Goal: Information Seeking & Learning: Understand process/instructions

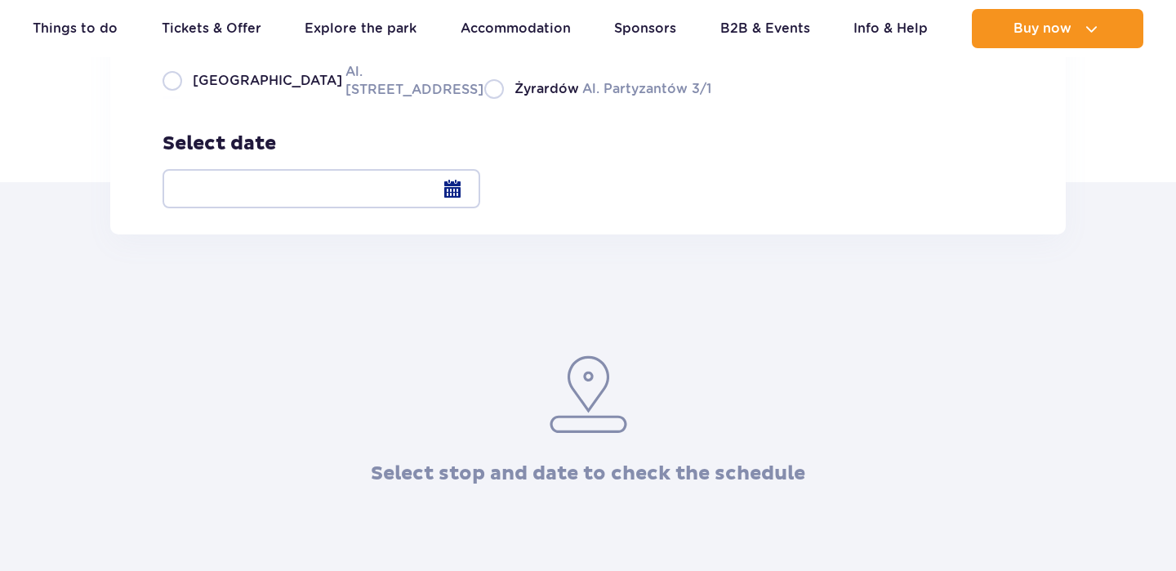
scroll to position [304, 0]
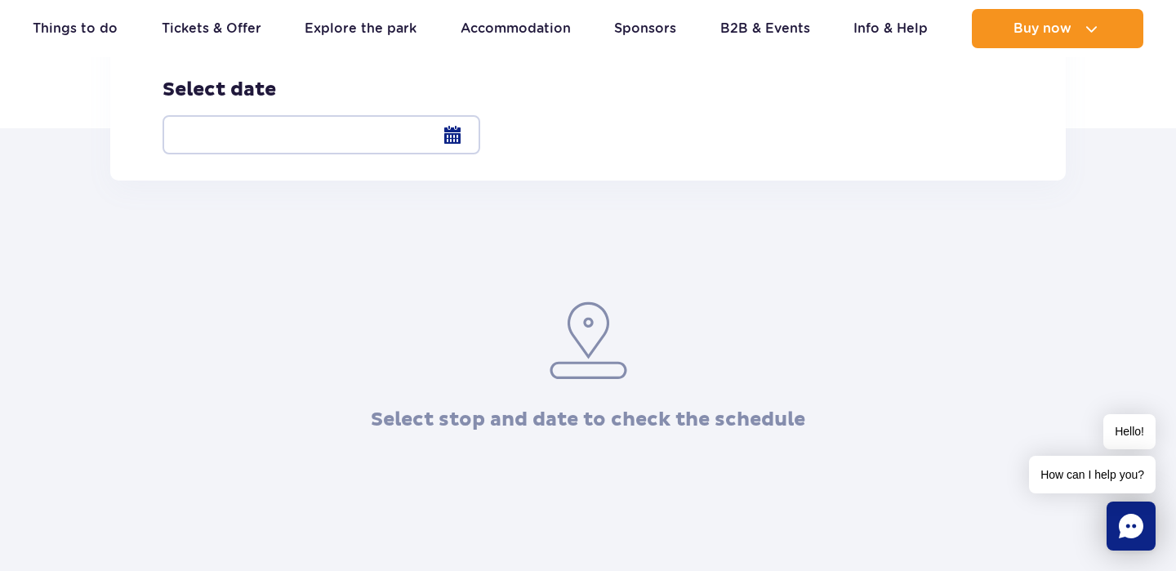
click at [172, 45] on label "Warsaw Al. [STREET_ADDRESS]" at bounding box center [314, 26] width 302 height 37
click at [172, 45] on input "Warsaw Al. [STREET_ADDRESS]" at bounding box center [172, 43] width 18 height 3
radio input "true"
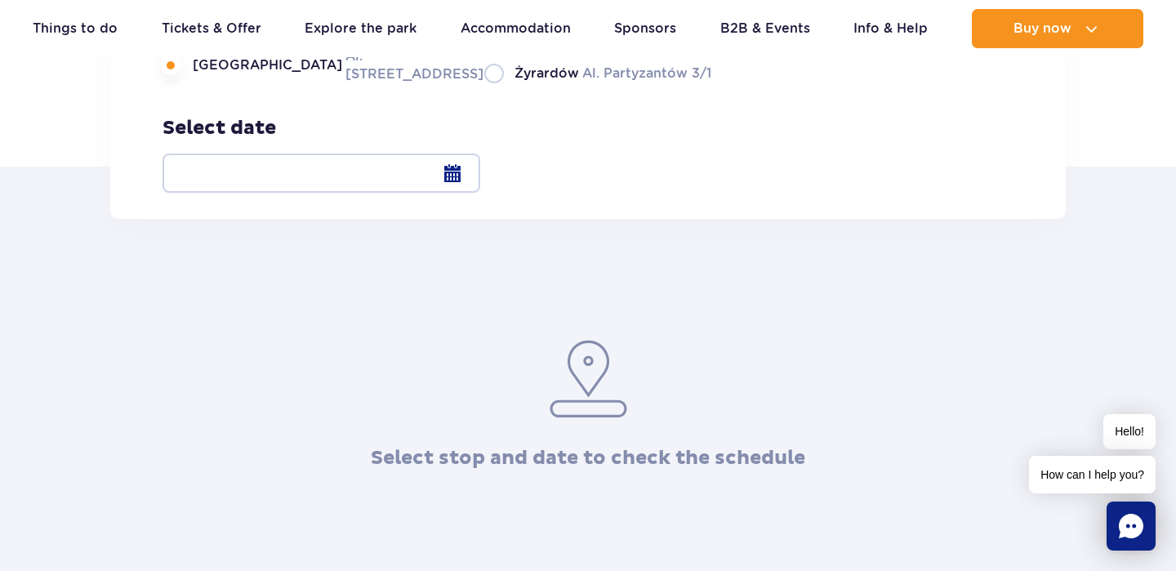
scroll to position [265, 0]
click at [480, 169] on div at bounding box center [322, 173] width 318 height 39
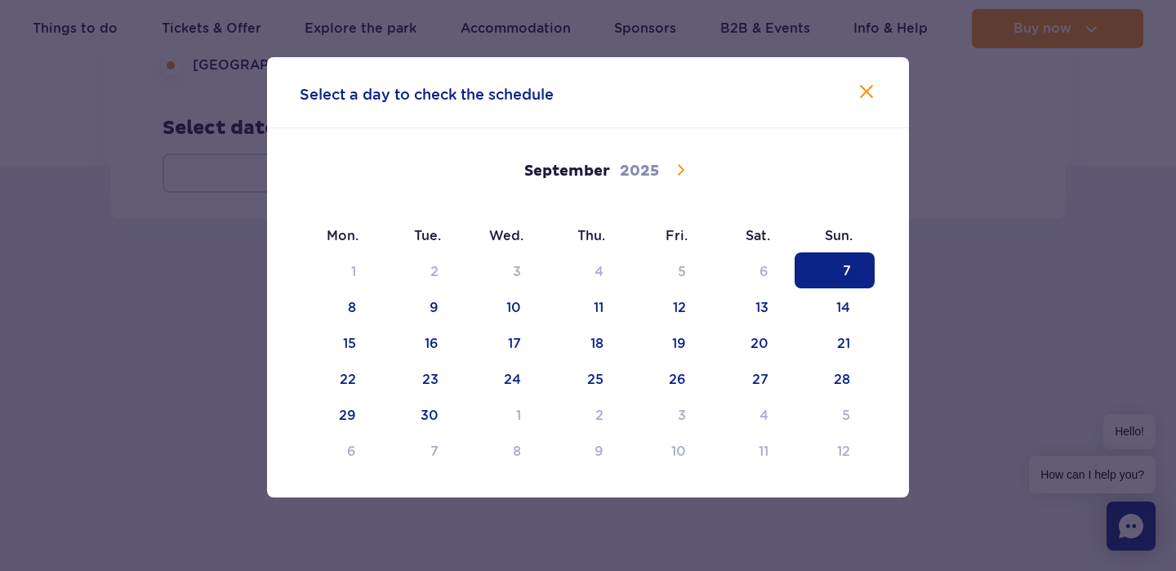
click at [682, 164] on icon at bounding box center [681, 170] width 20 height 20
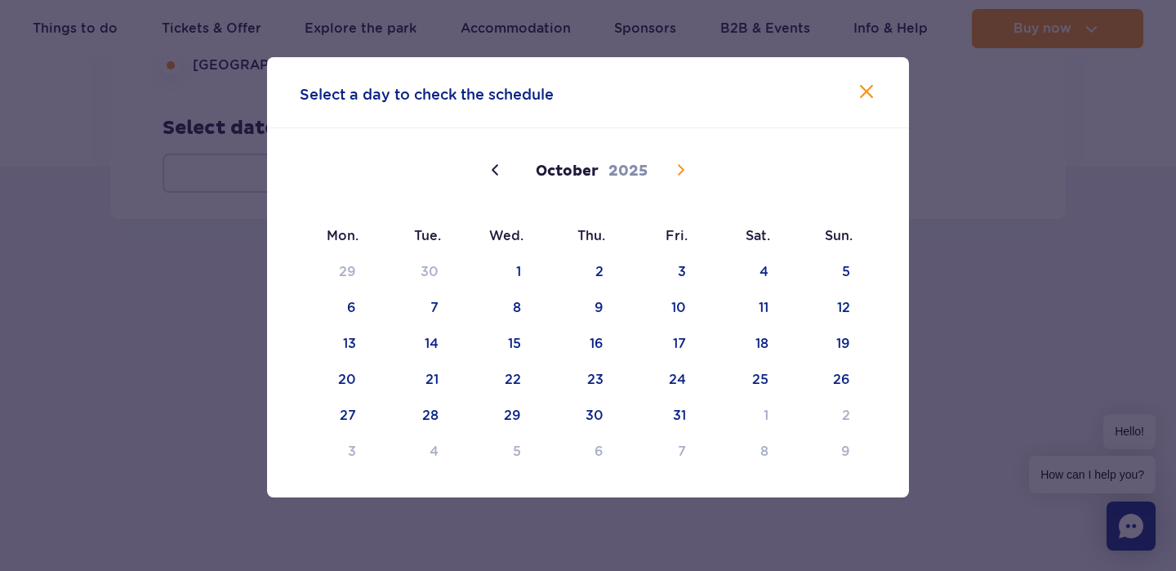
click at [682, 164] on icon at bounding box center [681, 170] width 20 height 20
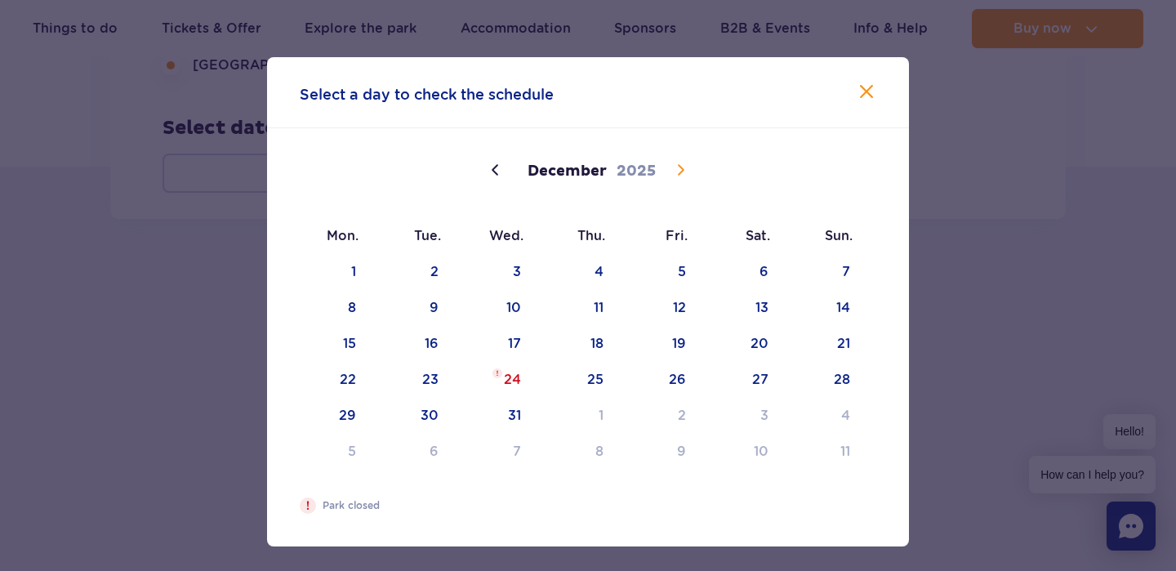
click at [682, 163] on icon at bounding box center [681, 170] width 20 height 20
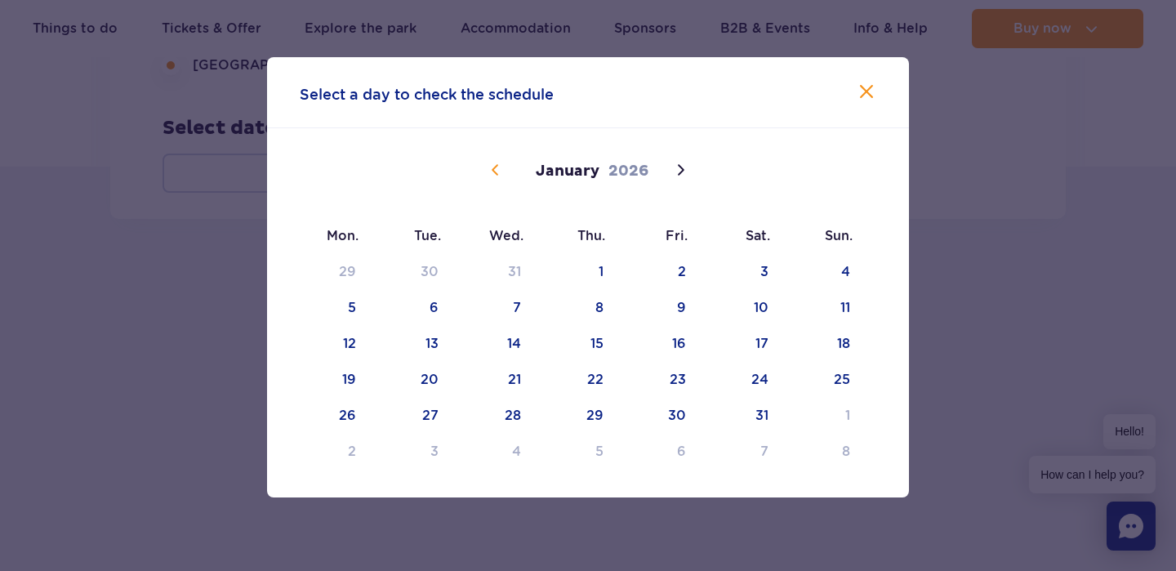
click at [494, 168] on icon at bounding box center [495, 169] width 7 height 11
type input "2025"
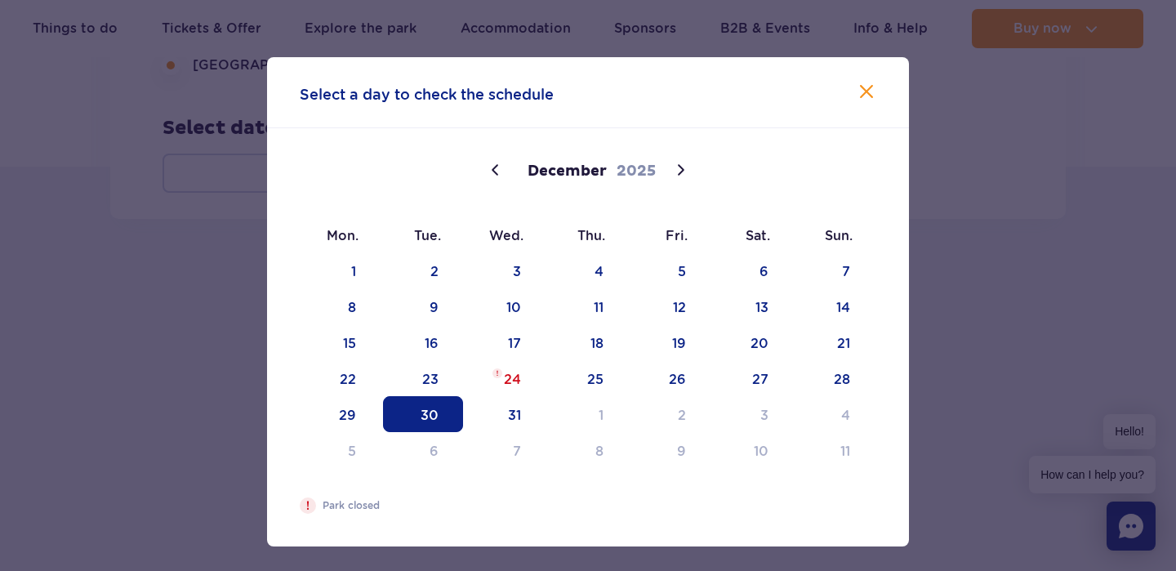
click at [450, 417] on span "30" at bounding box center [423, 414] width 80 height 36
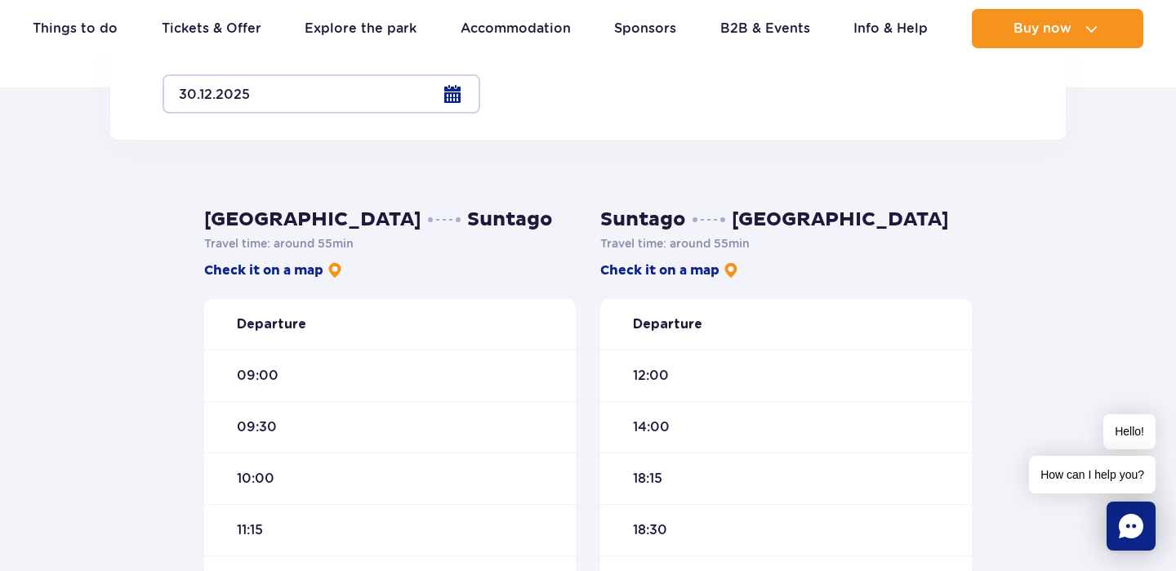
scroll to position [348, 0]
